Goal: Information Seeking & Learning: Learn about a topic

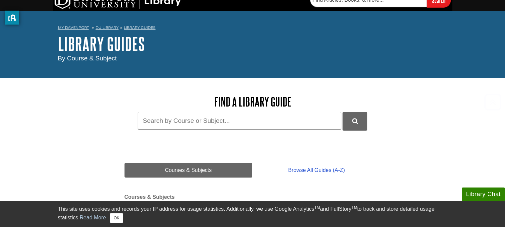
scroll to position [10, 0]
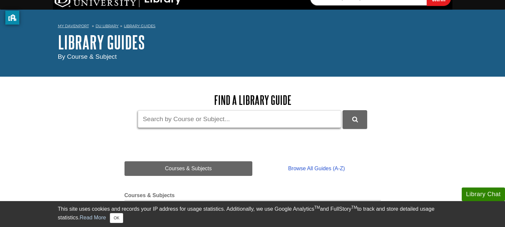
click at [142, 119] on input "Guide Search Terms" at bounding box center [239, 119] width 203 height 18
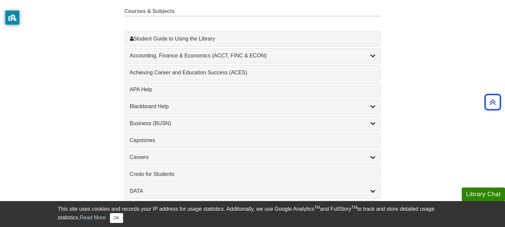
scroll to position [195, 0]
click at [119, 218] on button "OK" at bounding box center [116, 219] width 13 height 10
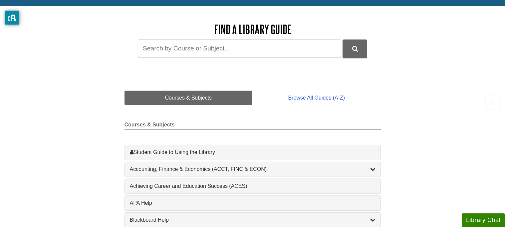
scroll to position [95, 0]
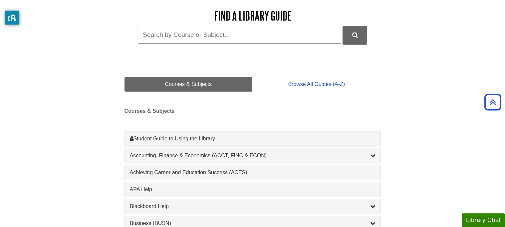
click at [139, 169] on div "1 Achieving Career and Education Success (ACES) , 1 guides" at bounding box center [252, 173] width 255 height 15
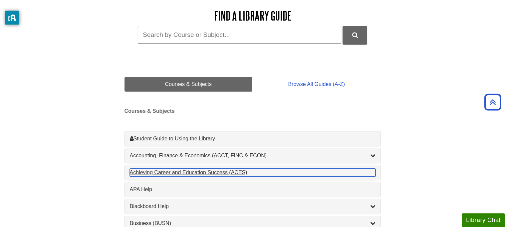
click at [147, 173] on div "Achieving Career and Education Success (ACES) , 1 guides" at bounding box center [252, 173] width 245 height 8
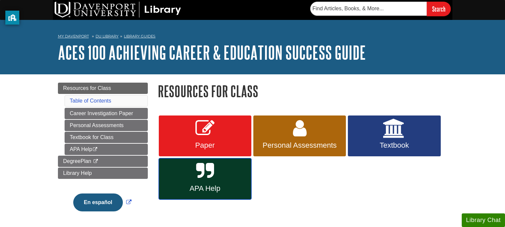
click at [186, 191] on span "APA Help" at bounding box center [205, 189] width 82 height 9
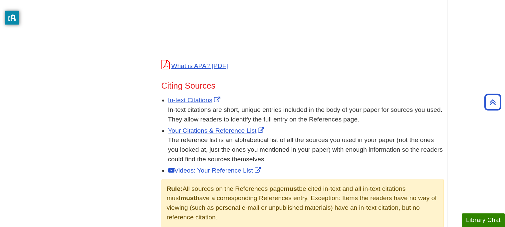
scroll to position [325, 0]
click at [187, 97] on link "In-text Citations" at bounding box center [195, 100] width 54 height 7
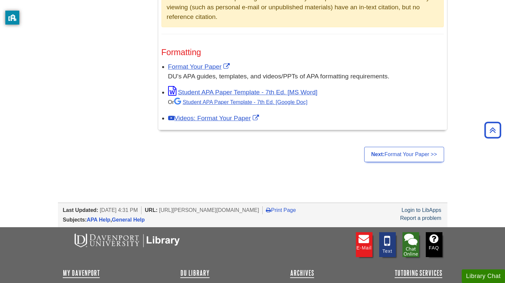
scroll to position [525, 0]
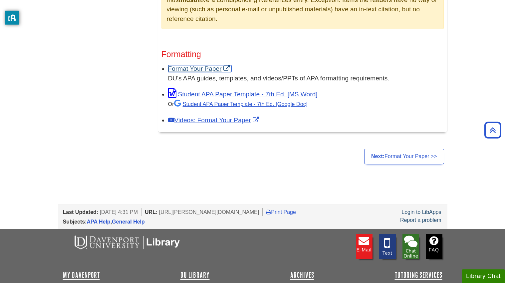
click at [212, 68] on link "Format Your Paper" at bounding box center [199, 68] width 63 height 7
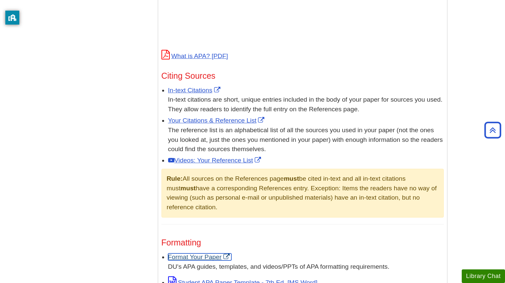
scroll to position [331, 0]
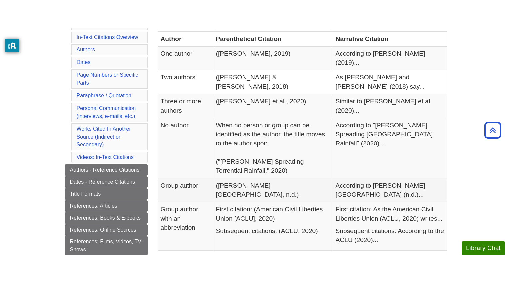
scroll to position [169, 0]
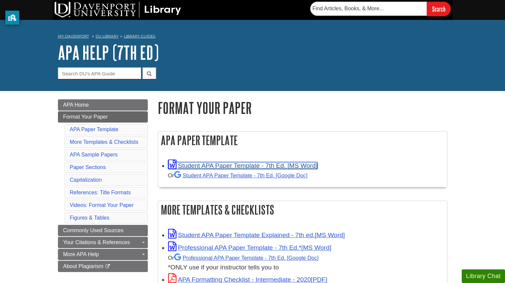
click at [241, 165] on link "Student APA Paper Template - 7th Ed. [MS Word]" at bounding box center [242, 165] width 149 height 7
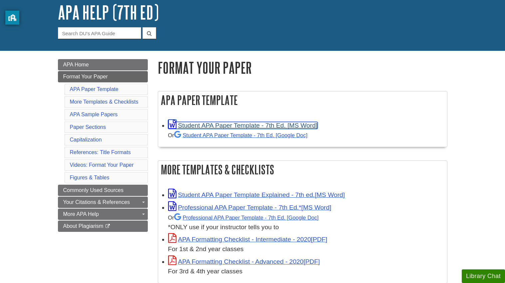
scroll to position [44, 0]
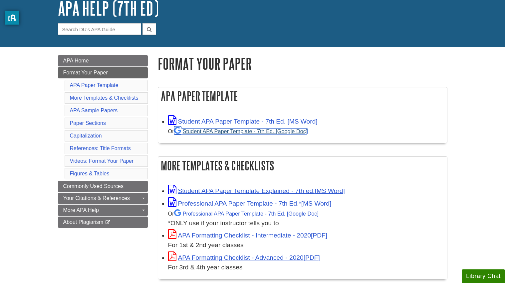
click at [272, 131] on link "Student APA Paper Template - 7th Ed. [Google Doc]" at bounding box center [240, 131] width 133 height 6
